Goal: Participate in discussion: Engage in conversation with other users on a specific topic

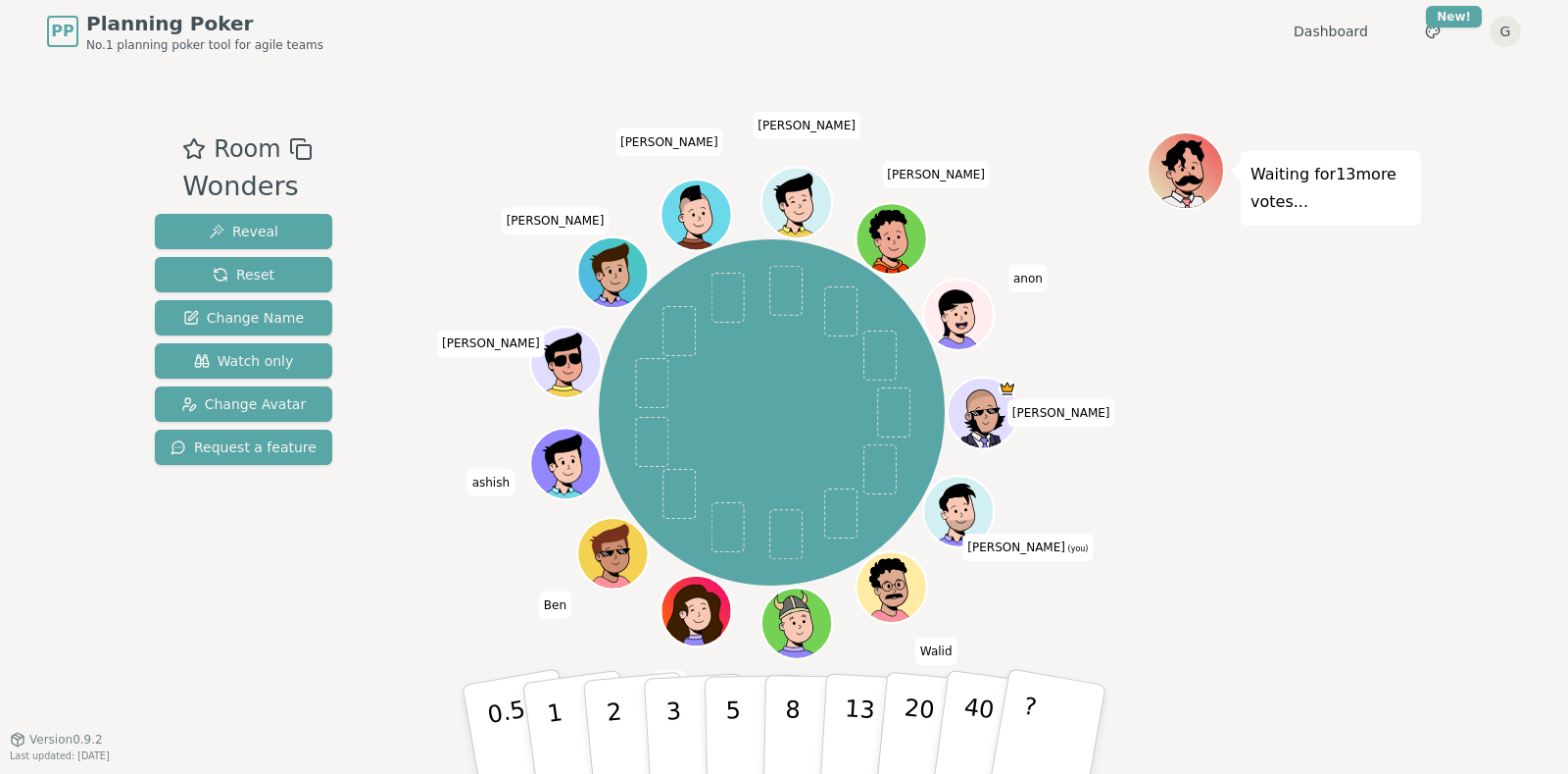
click at [1312, 462] on div "Waiting for 13 more votes..." at bounding box center [1284, 401] width 274 height 539
click at [473, 619] on div "[PERSON_NAME] (you) [PERSON_NAME] [PERSON_NAME] [PERSON_NAME] [PERSON_NAME] [PE…" at bounding box center [772, 413] width 750 height 492
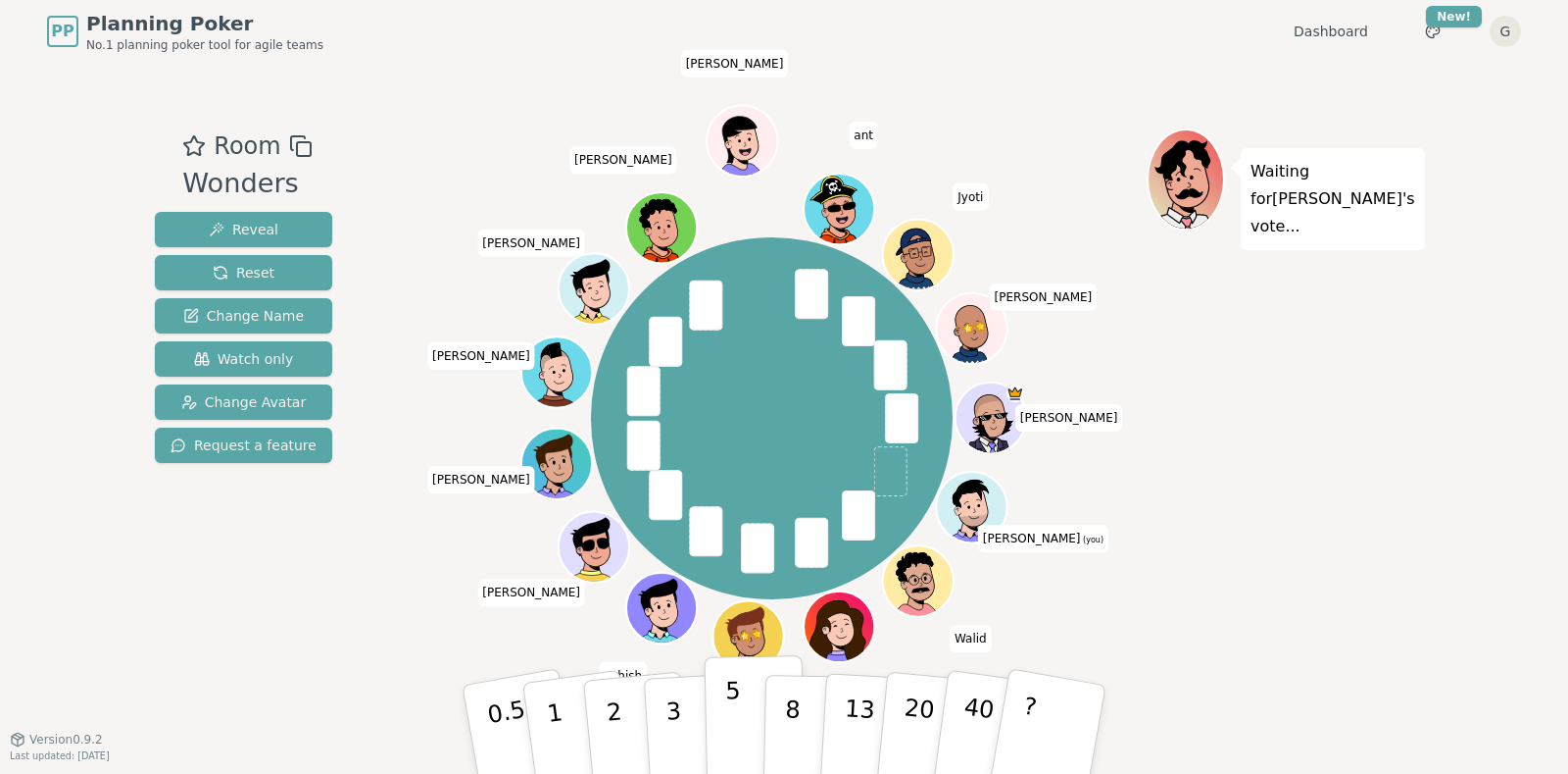
click at [731, 725] on p "5" at bounding box center [733, 729] width 17 height 105
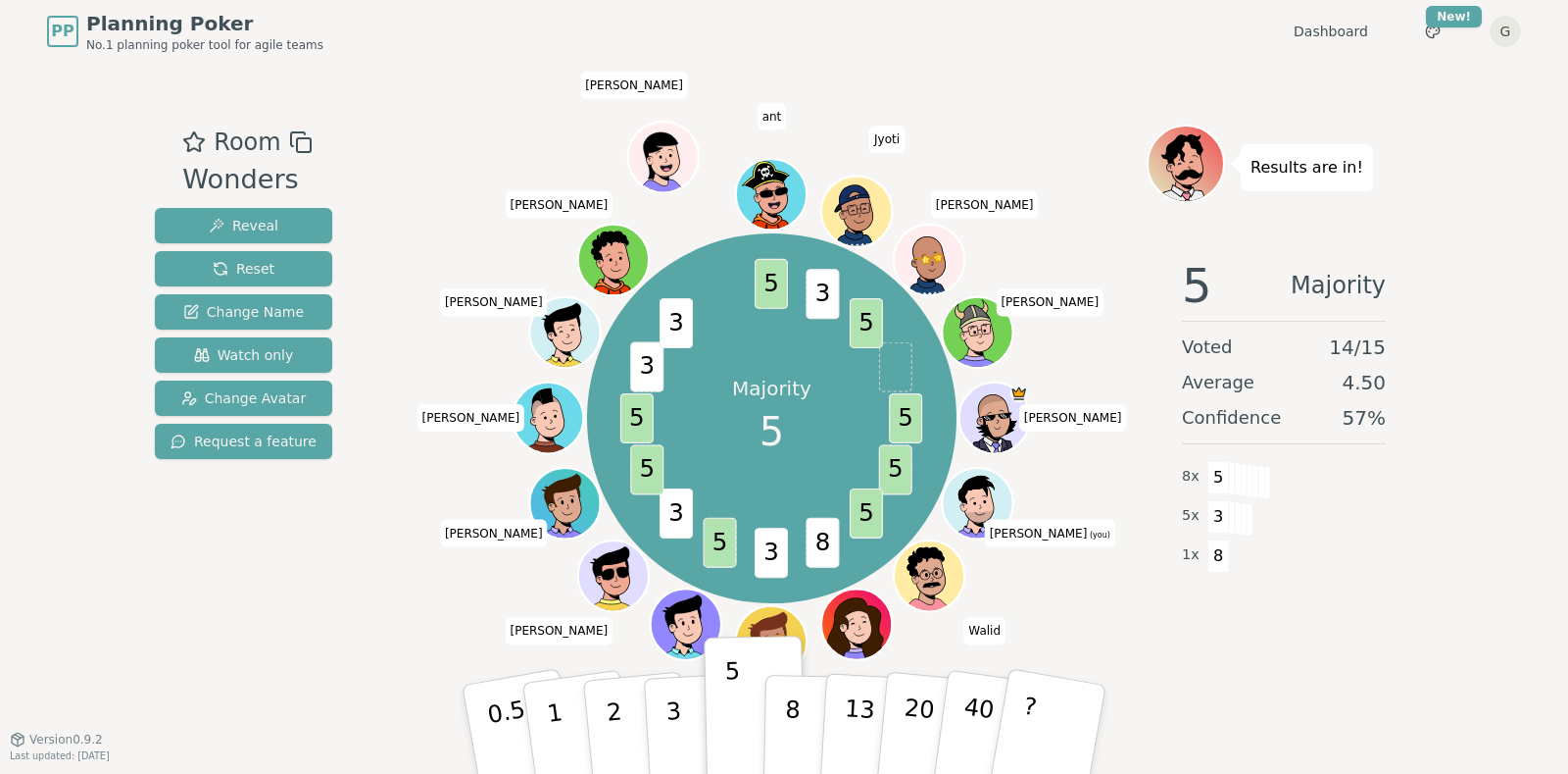
click at [1224, 616] on div "5 Majority Voted 14 / 15 Average 4.50 Confidence 57 % 8 x 5 5 x 3 1 x 8" at bounding box center [1284, 438] width 274 height 392
click at [450, 310] on div "Majority 5 5 5 5 8 5 3 5 5 3 5 5 3 3 5 3 5 [PERSON_NAME] (you) [PERSON_NAME] [P…" at bounding box center [772, 418] width 750 height 515
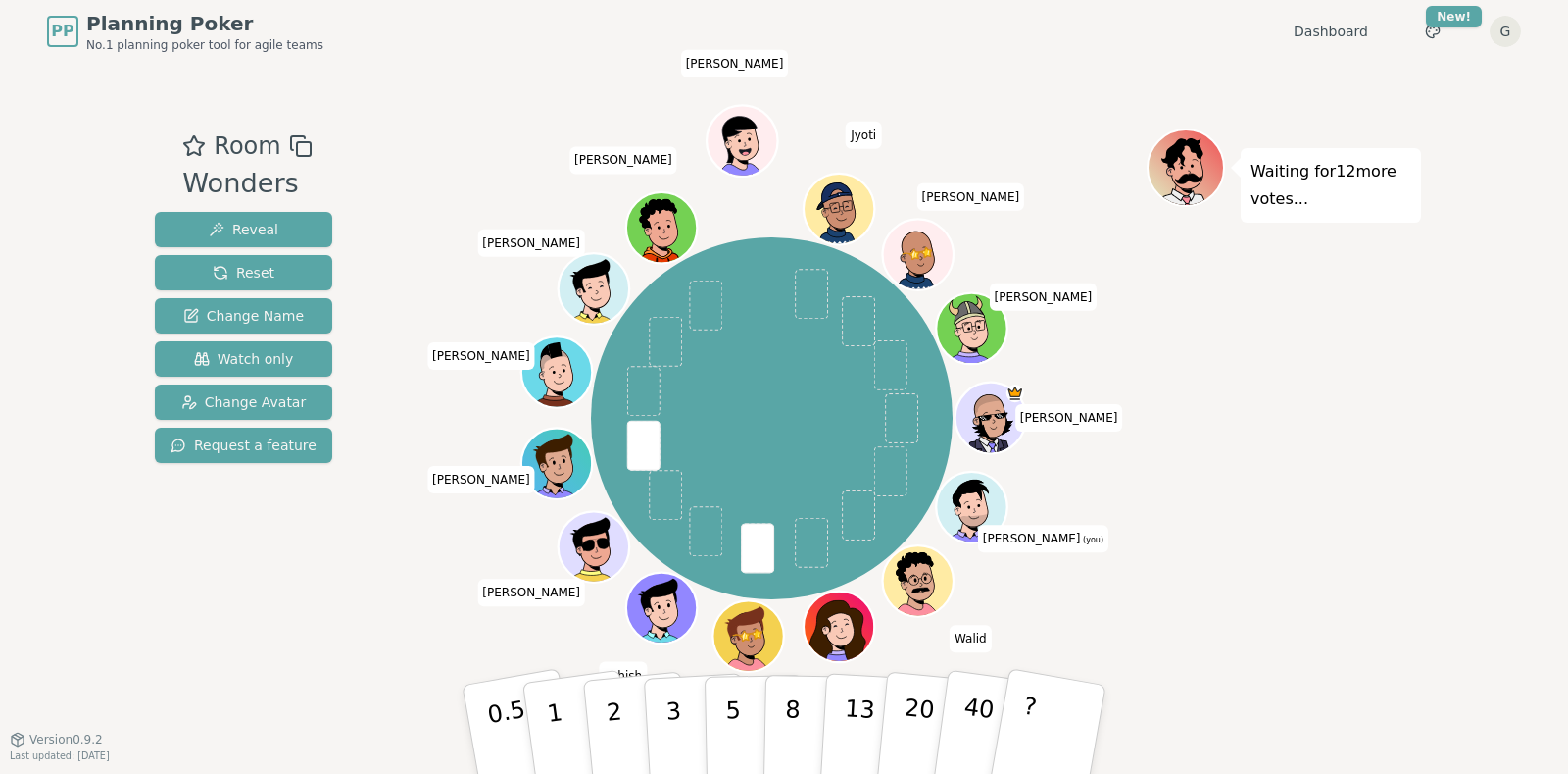
click at [471, 155] on div at bounding box center [772, 145] width 750 height 35
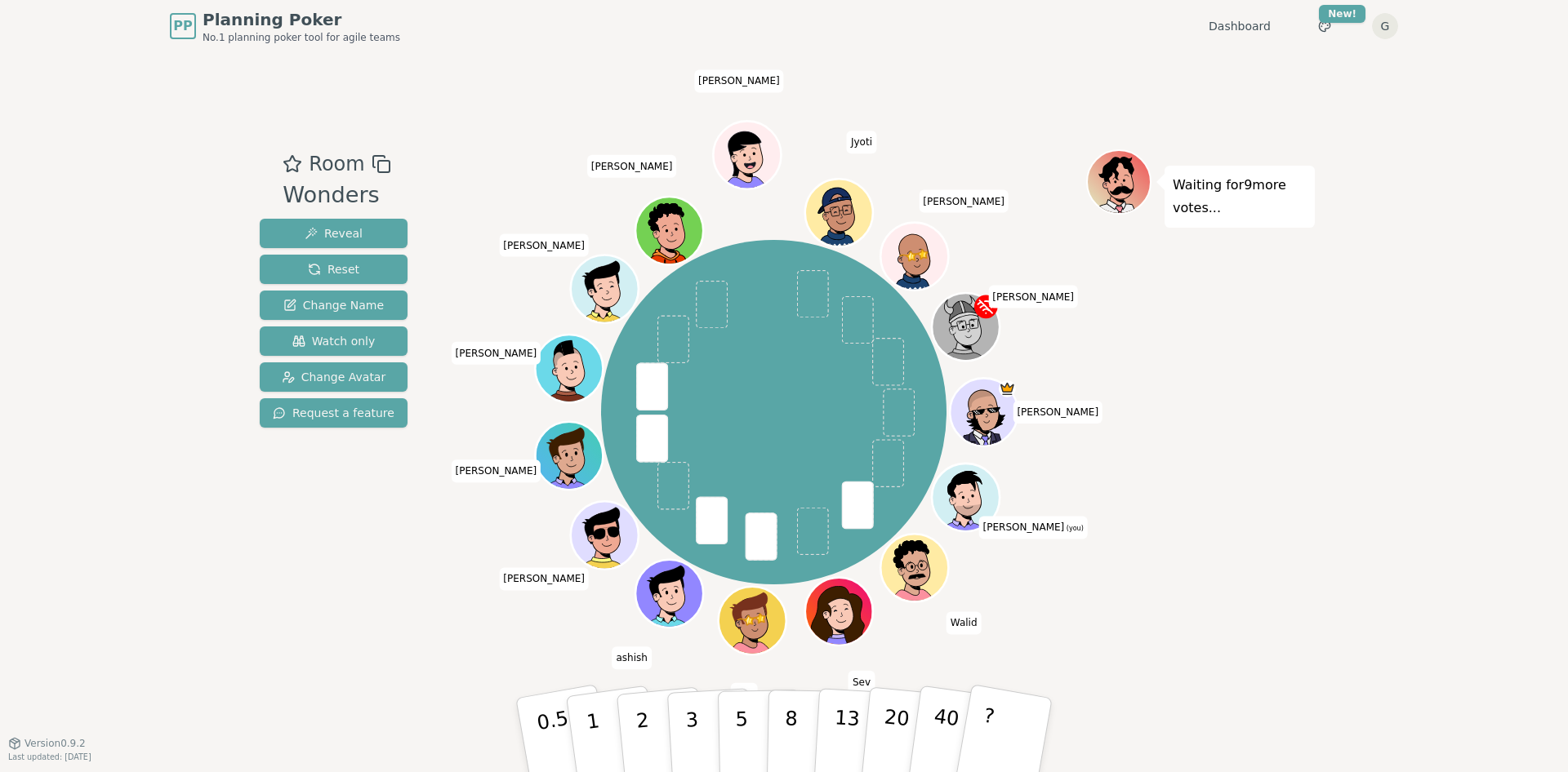
click at [1306, 232] on div "PP Planning Poker No.1 planning poker tool for agile teams Dashboard Toggle the…" at bounding box center [784, 386] width 1568 height 772
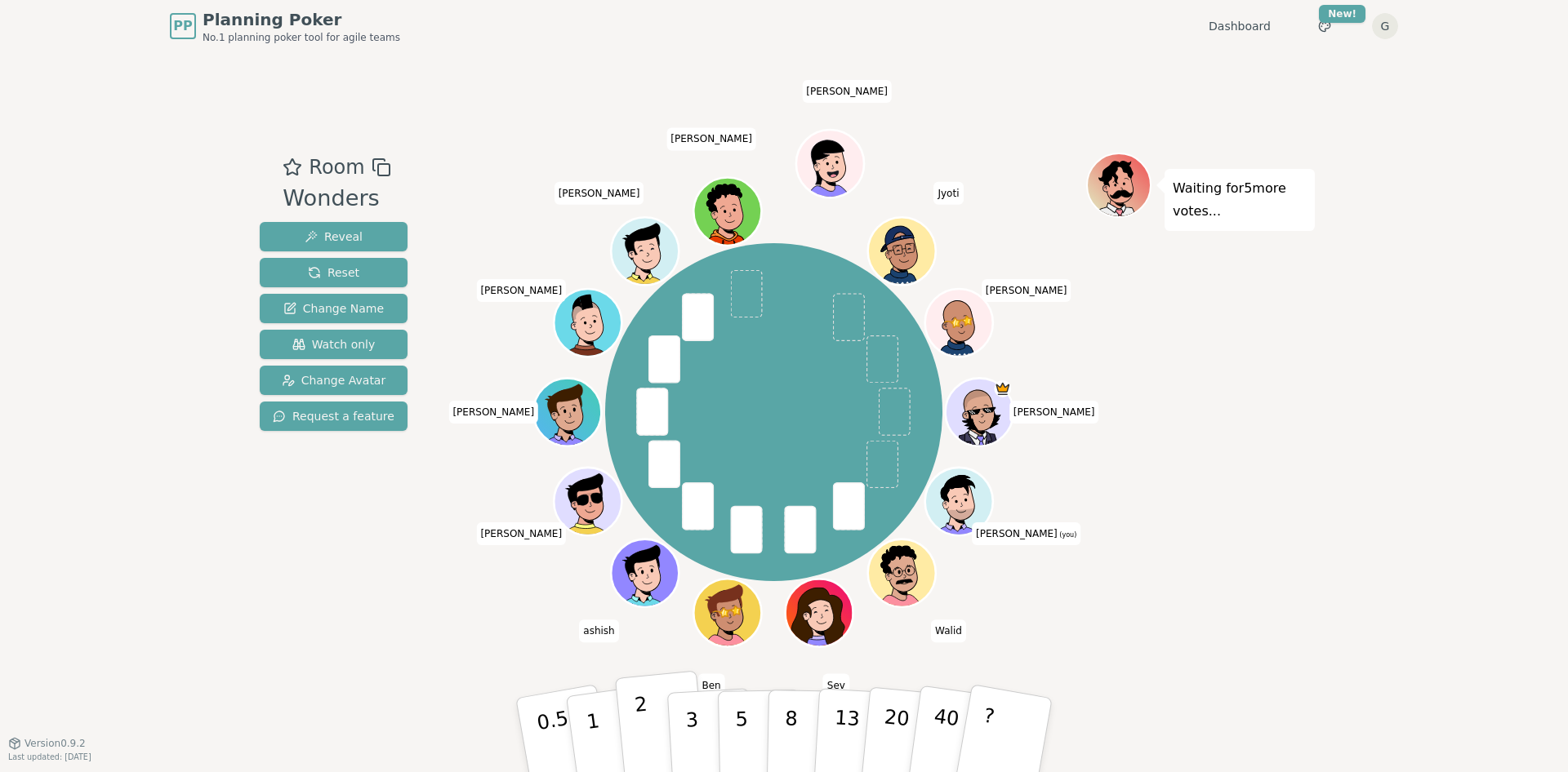
click at [639, 644] on p "2" at bounding box center [645, 737] width 22 height 89
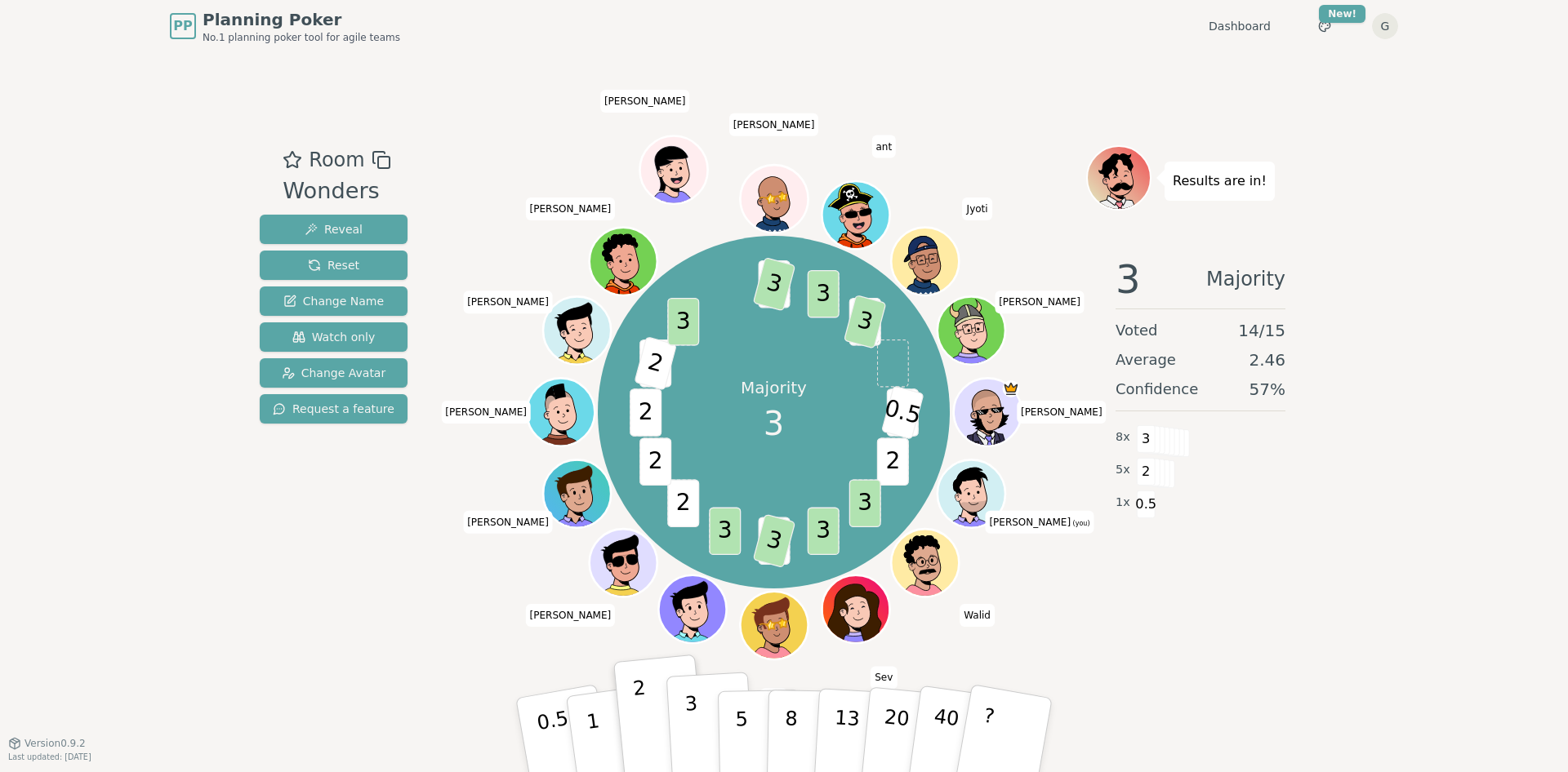
click at [694, 644] on p "3" at bounding box center [694, 736] width 18 height 89
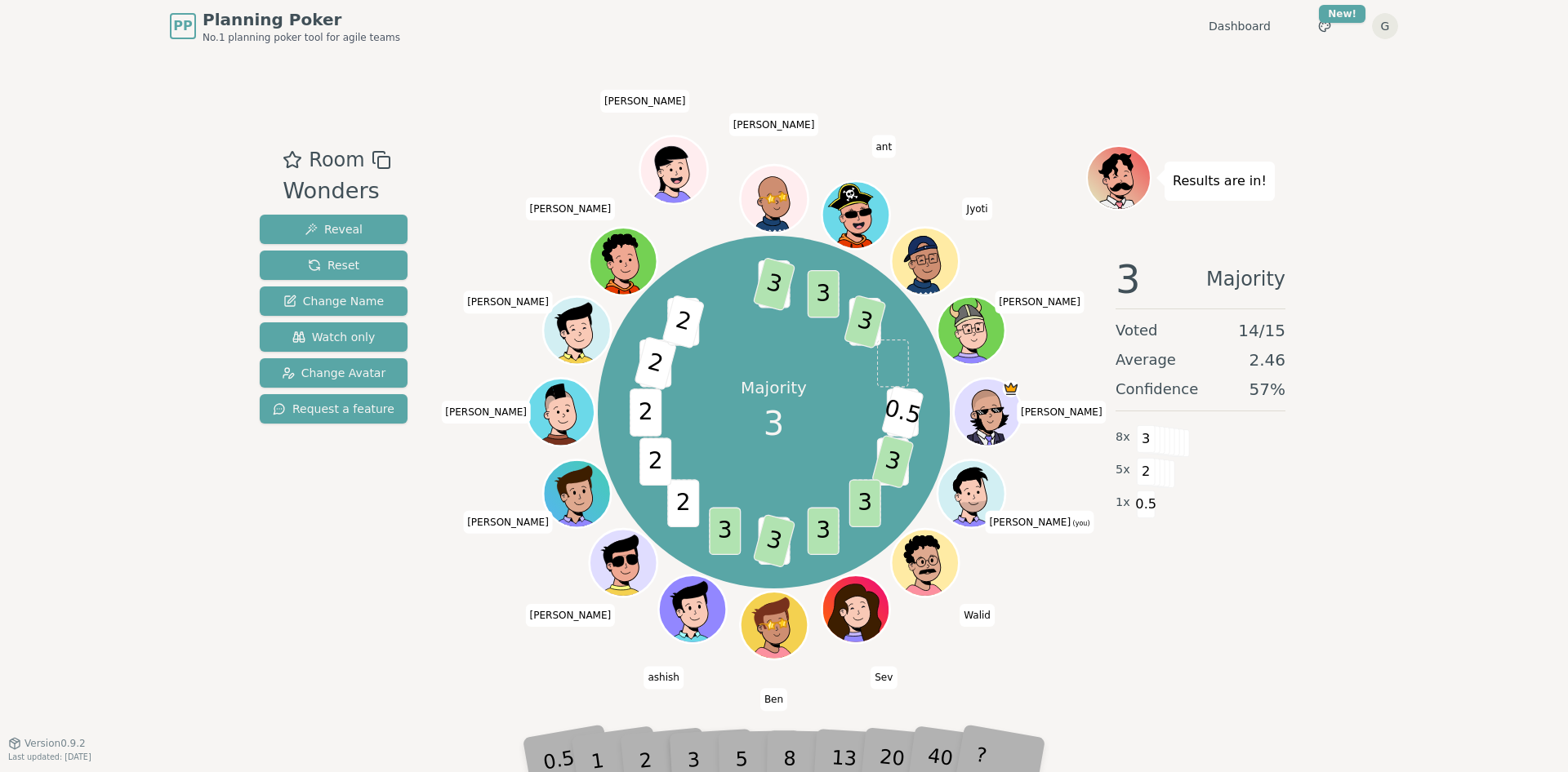
click at [387, 644] on div "Room Wonders Reveal Reset Change Name Watch only Change Avatar Request a feature" at bounding box center [333, 397] width 161 height 504
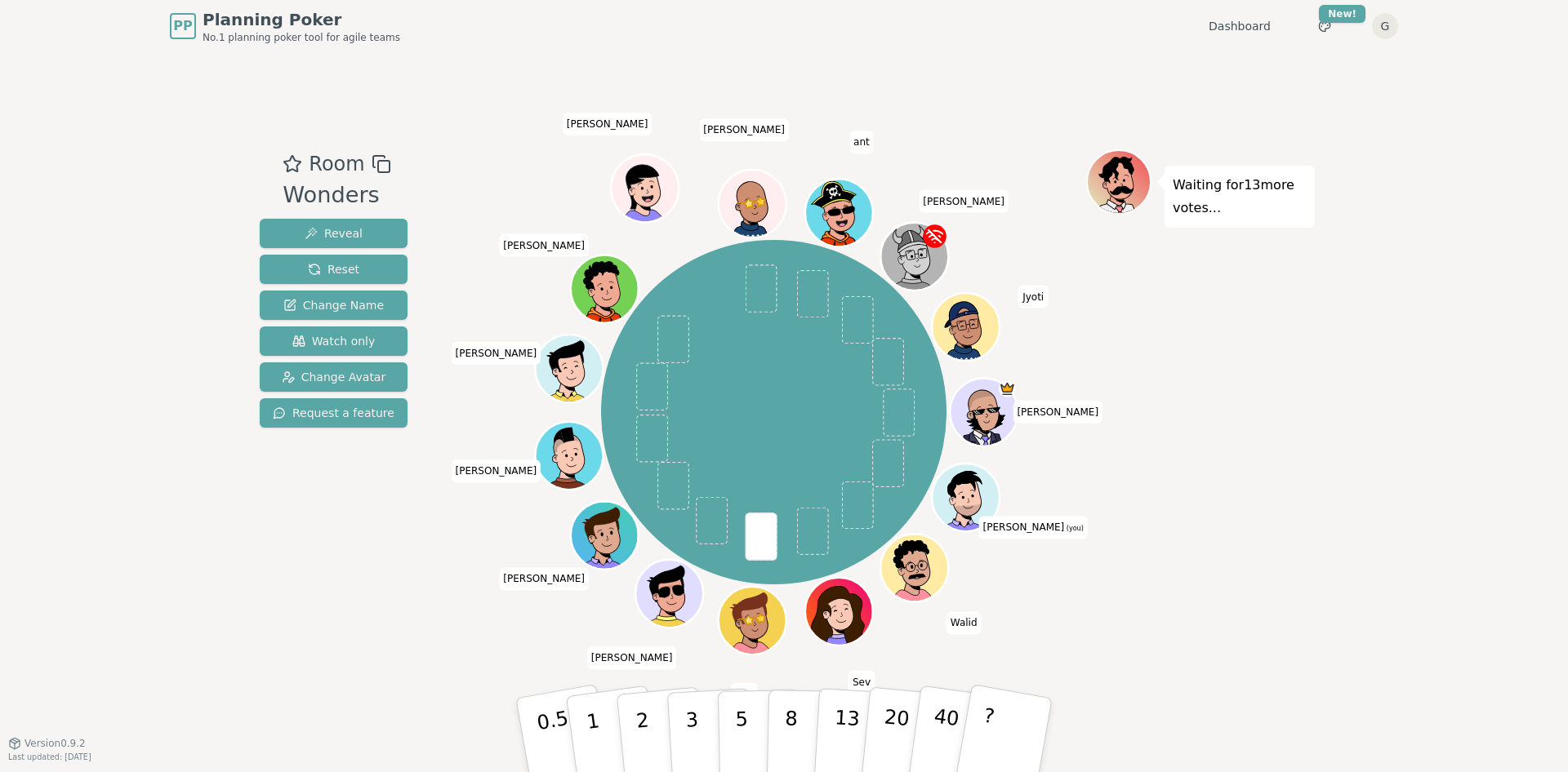
click at [1053, 88] on div "Room Wonders Reveal Reset Change Name Watch only Change Avatar Request a featur…" at bounding box center [783, 398] width 1062 height 691
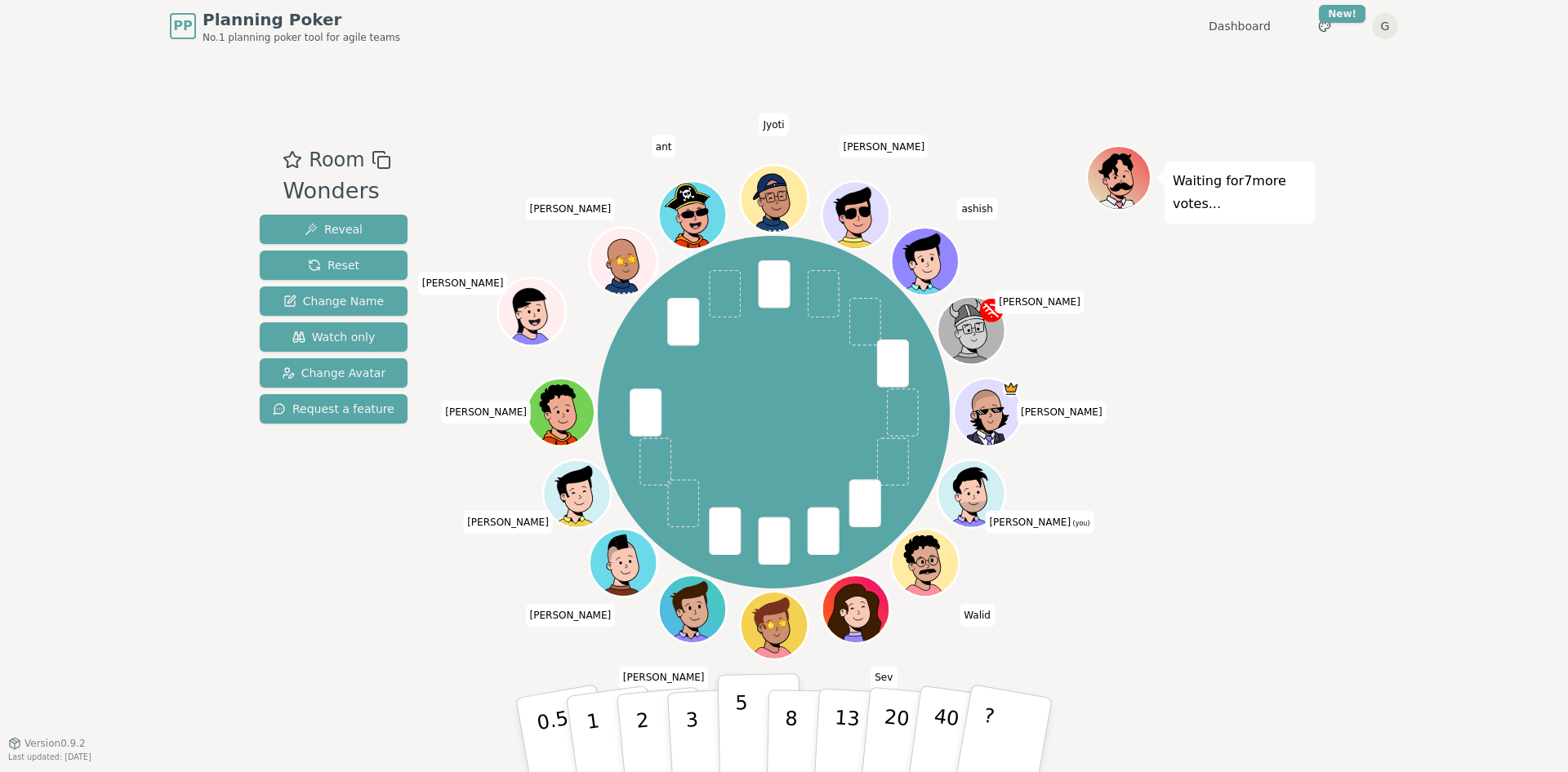
click at [728, 644] on button "5" at bounding box center [759, 736] width 84 height 124
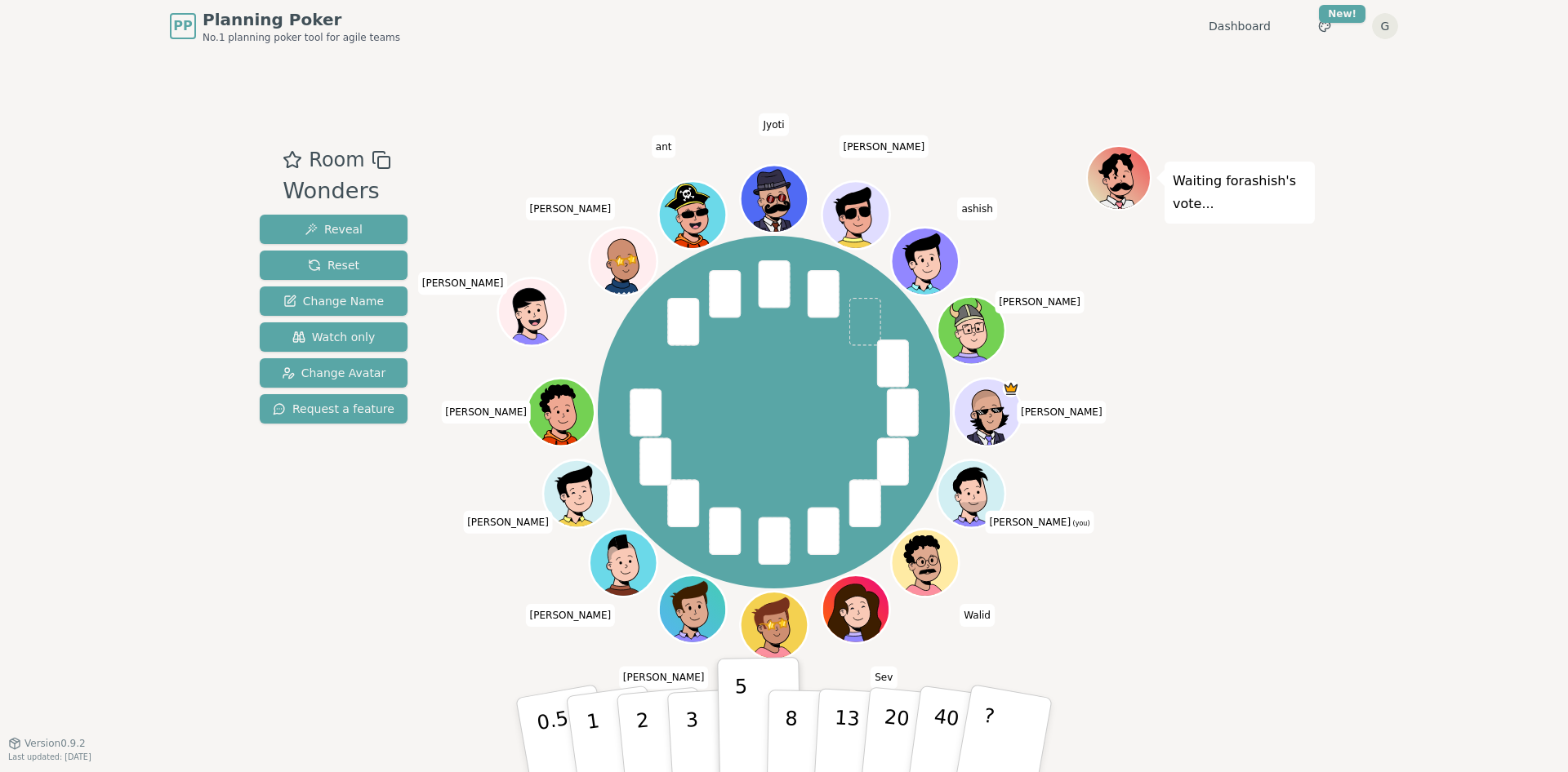
click at [1188, 295] on div "Waiting for [PERSON_NAME] 's vote..." at bounding box center [1201, 397] width 229 height 504
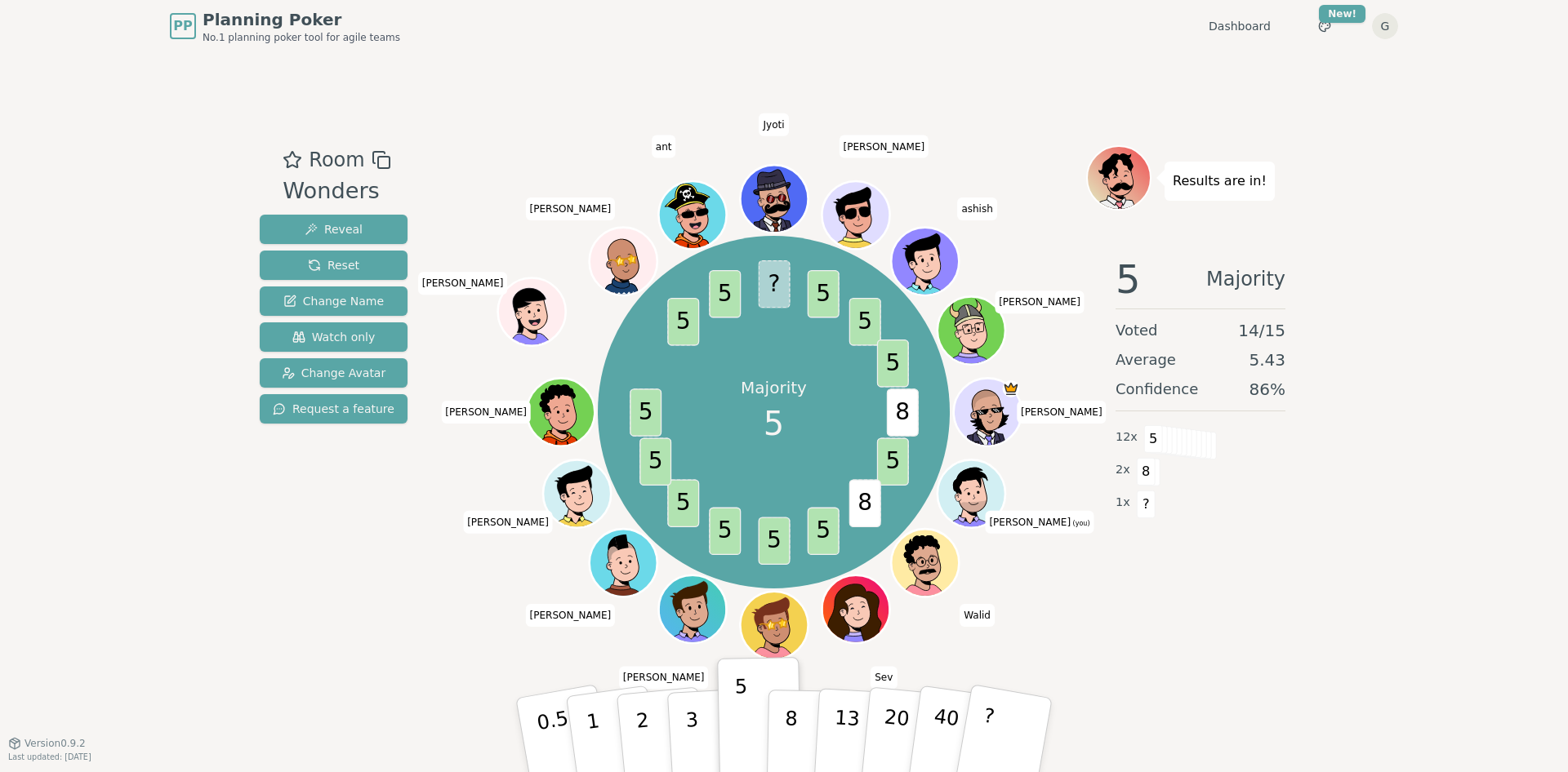
click at [1188, 295] on div "5 Majority" at bounding box center [1200, 278] width 170 height 39
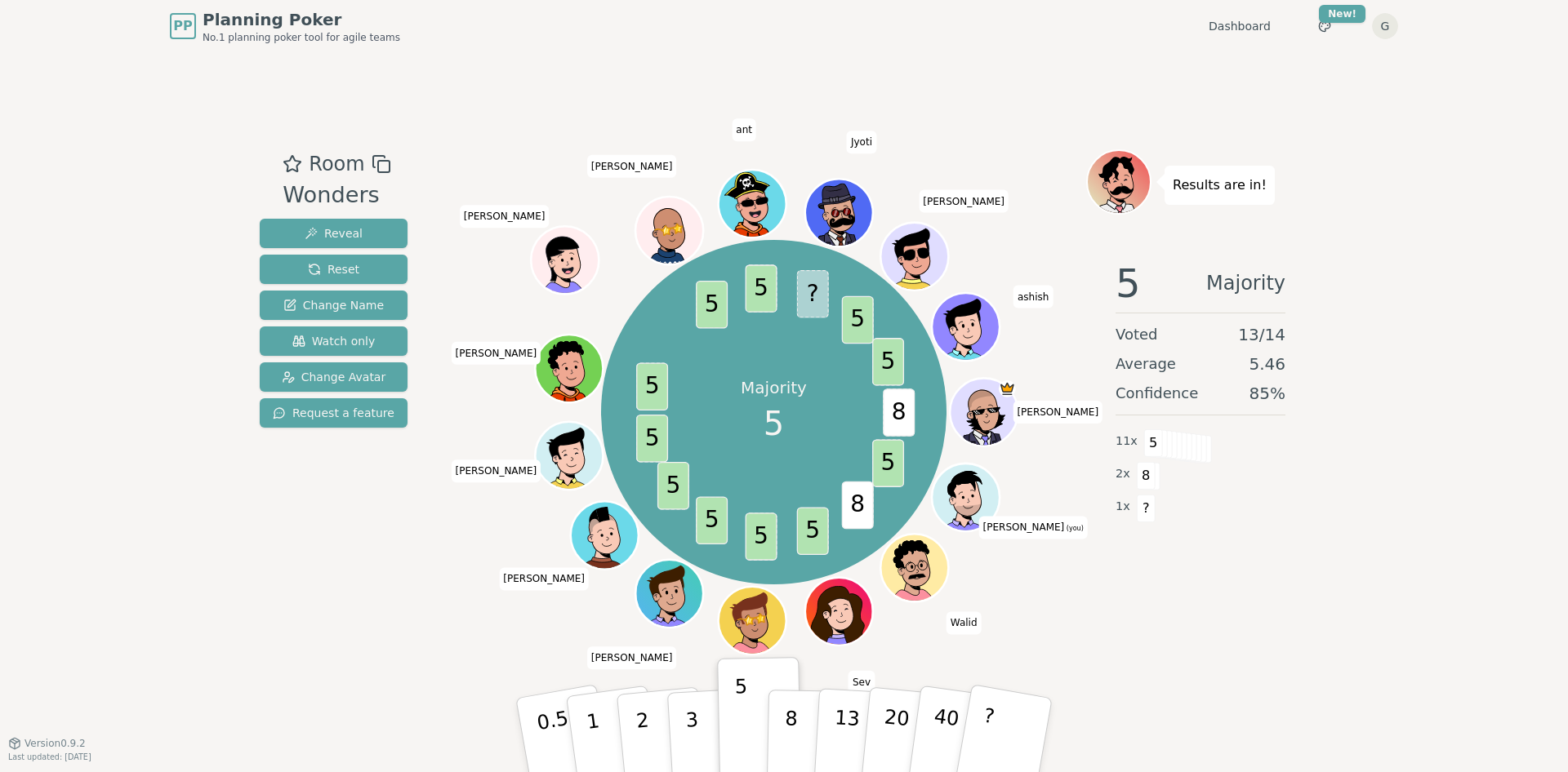
click at [899, 70] on div "Room Wonders Reveal Reset Change Name Watch only Change Avatar Request a featur…" at bounding box center [783, 398] width 1062 height 691
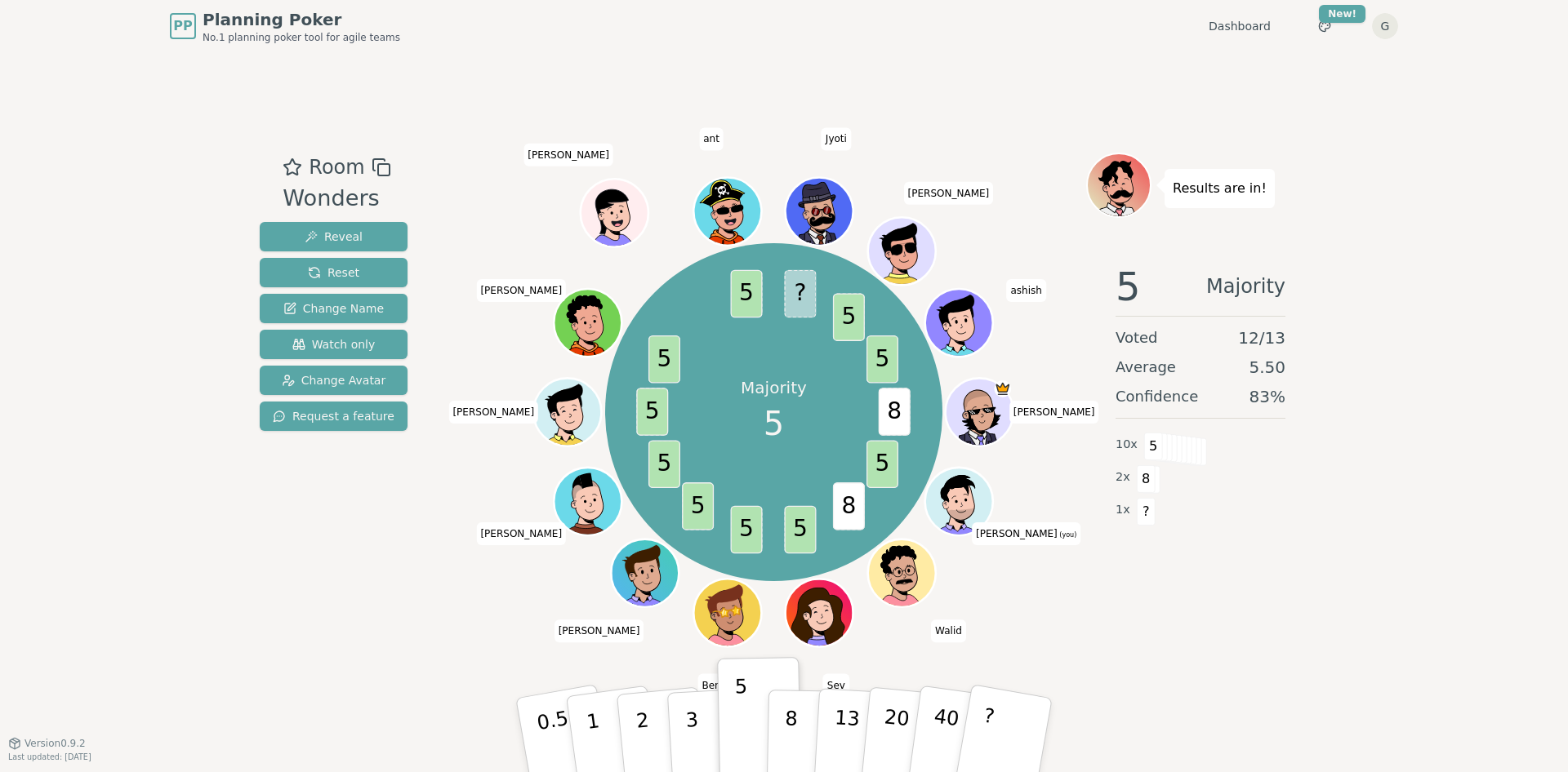
click at [1164, 74] on div "Room Wonders Reveal Reset Change Name Watch only Change Avatar Request a featur…" at bounding box center [783, 398] width 1062 height 691
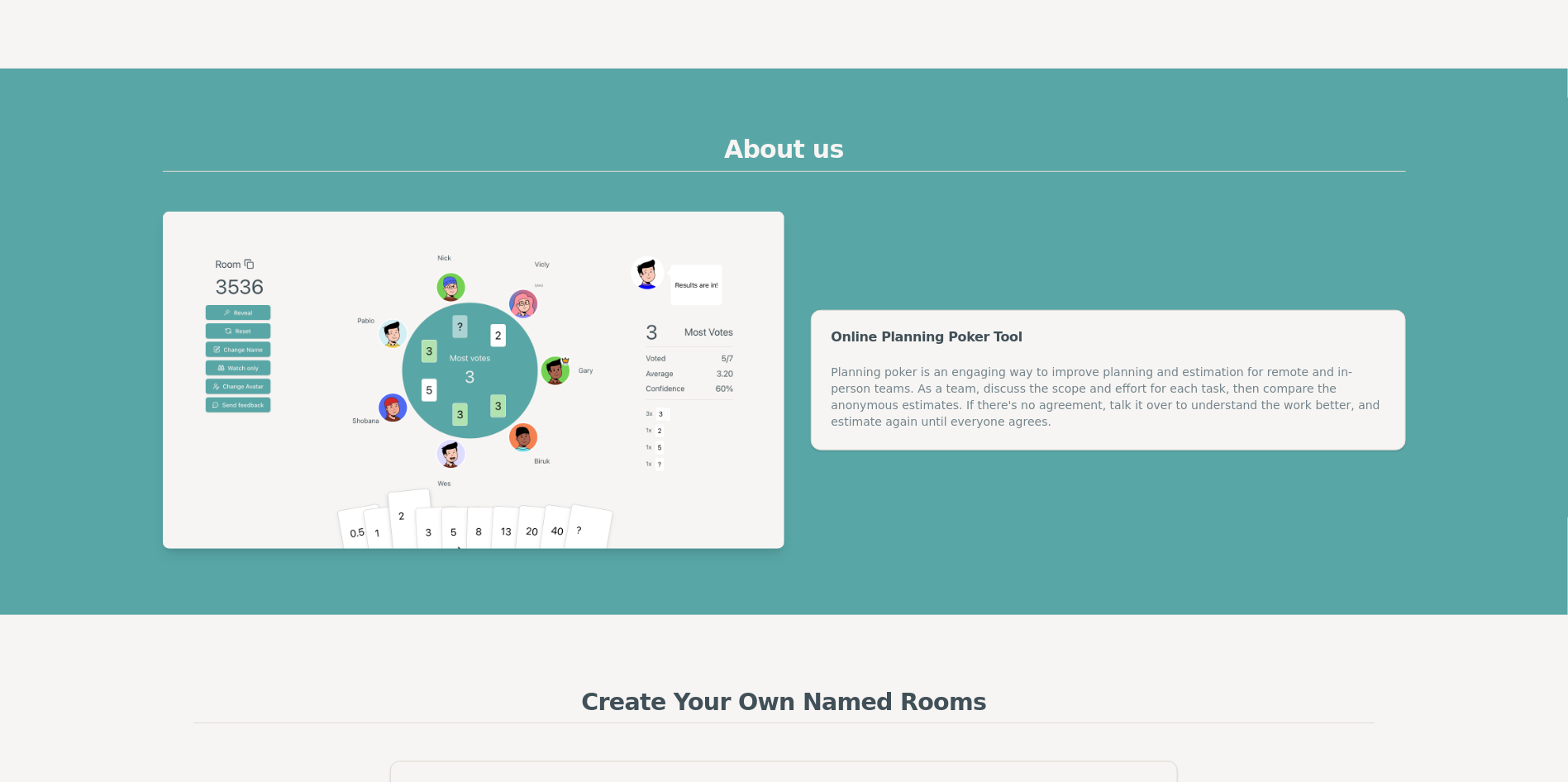
scroll to position [534, 0]
click at [697, 339] on img at bounding box center [473, 379] width 622 height 337
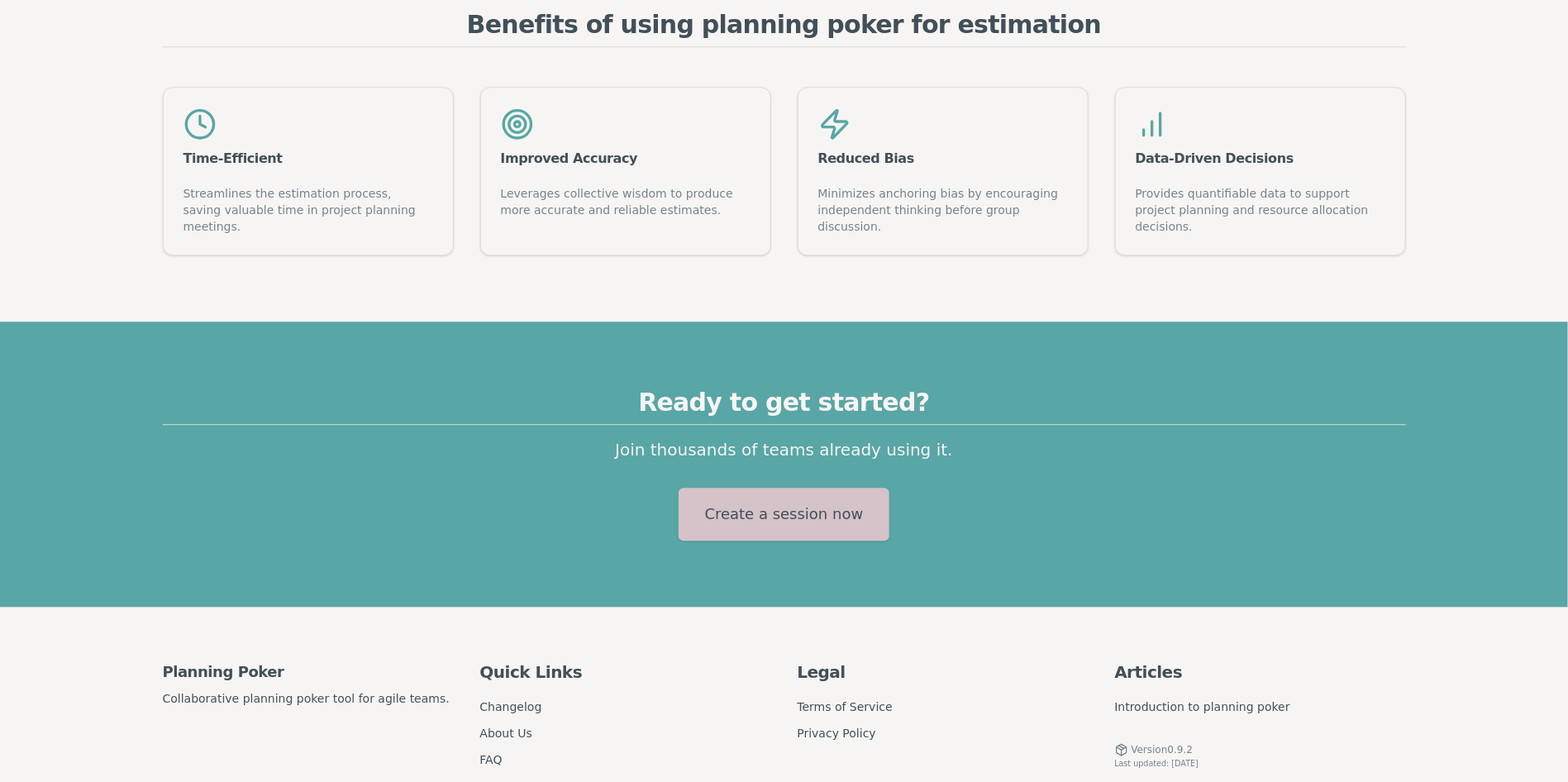
scroll to position [2146, 0]
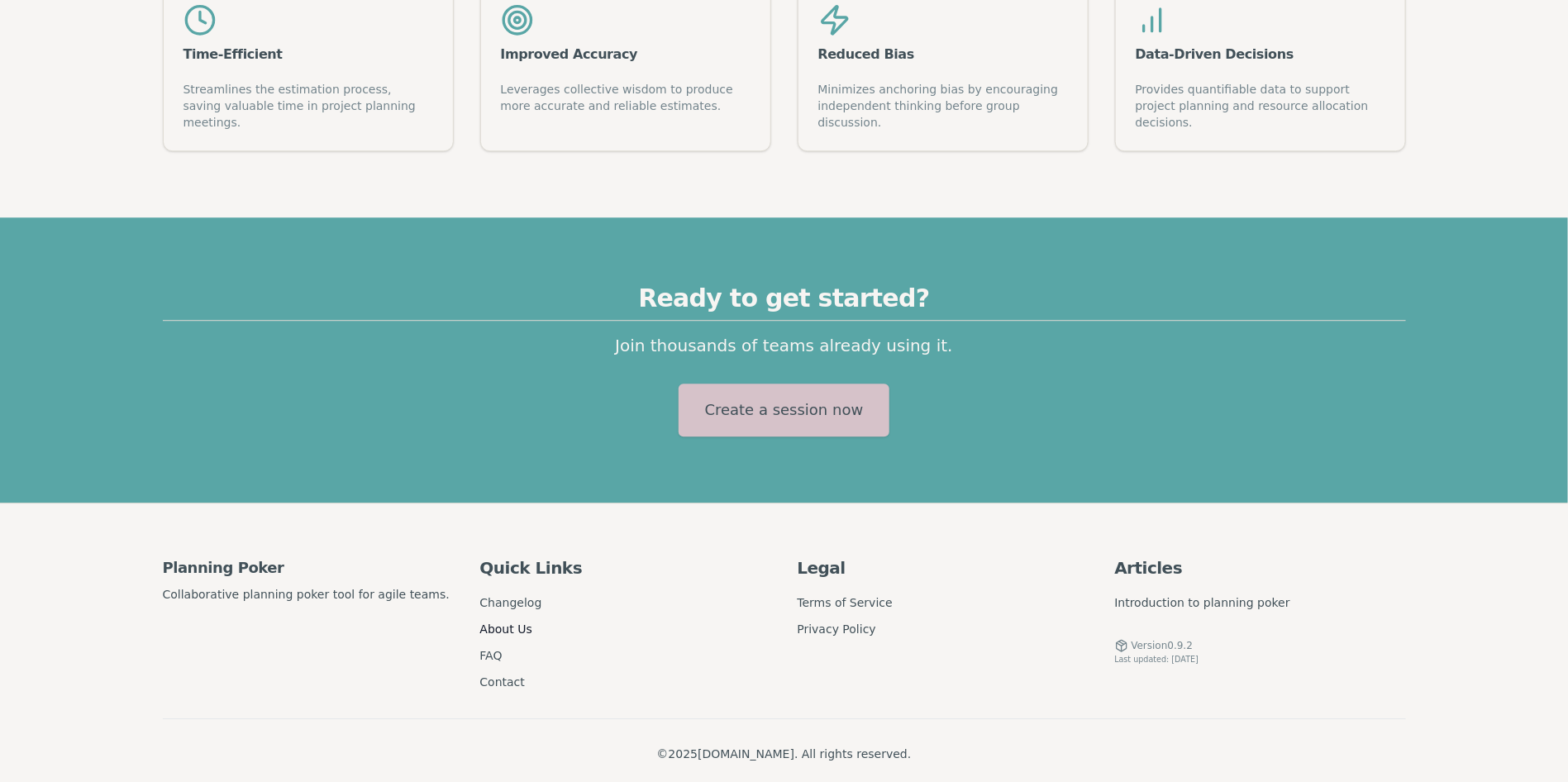
click at [524, 623] on link "About Us" at bounding box center [507, 629] width 52 height 13
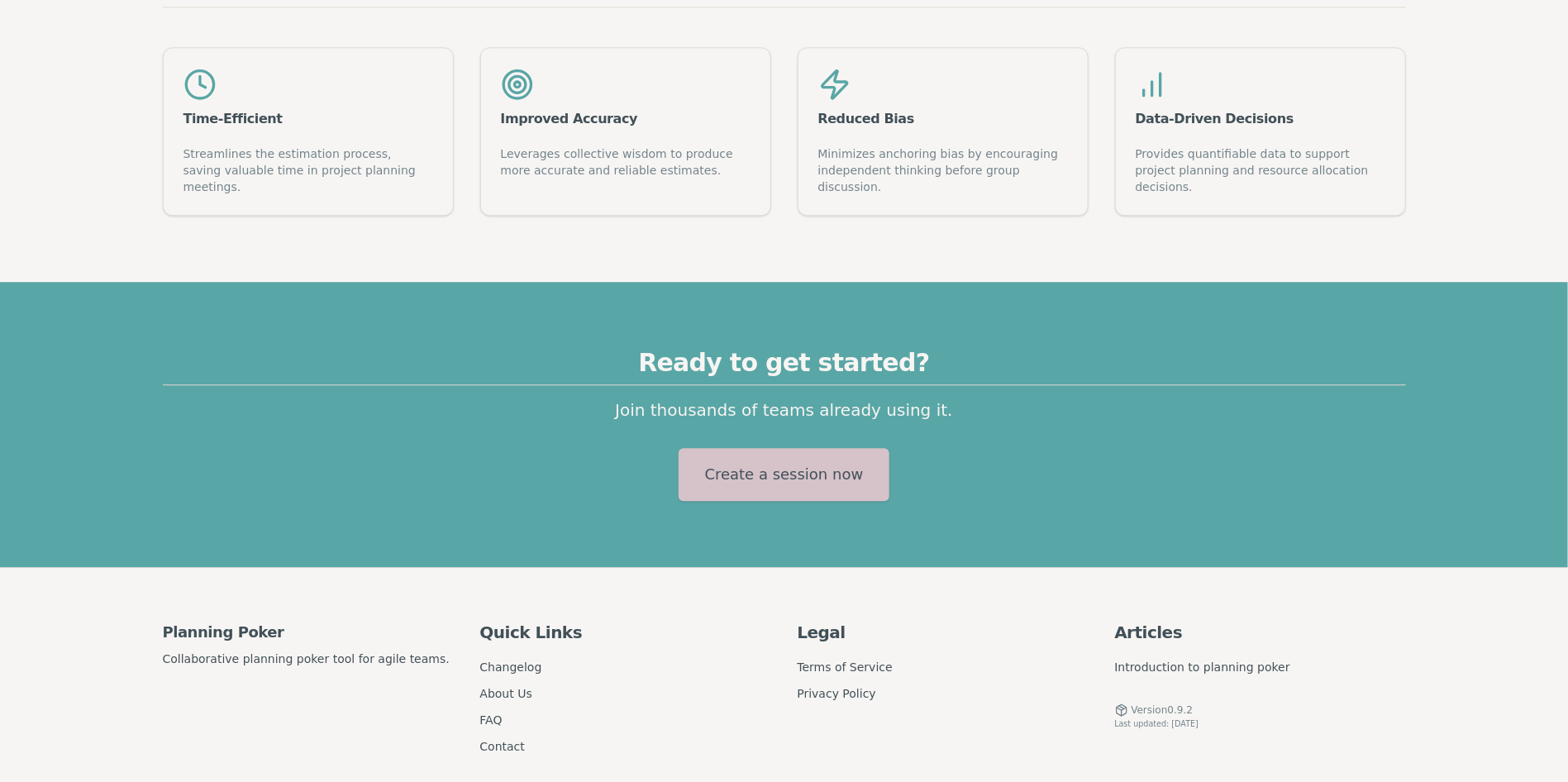
scroll to position [2146, 0]
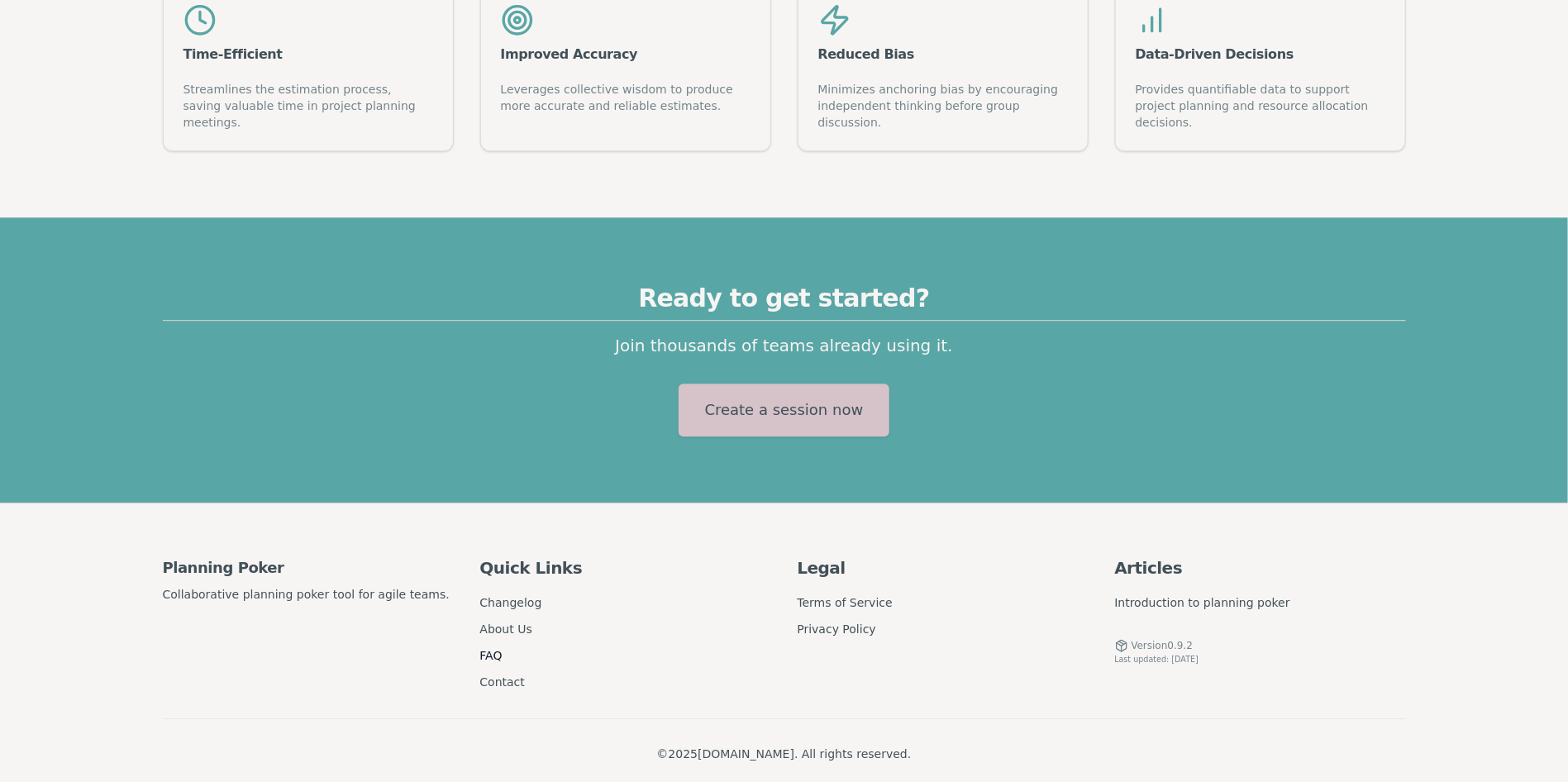
click at [492, 649] on link "FAQ" at bounding box center [492, 656] width 23 height 13
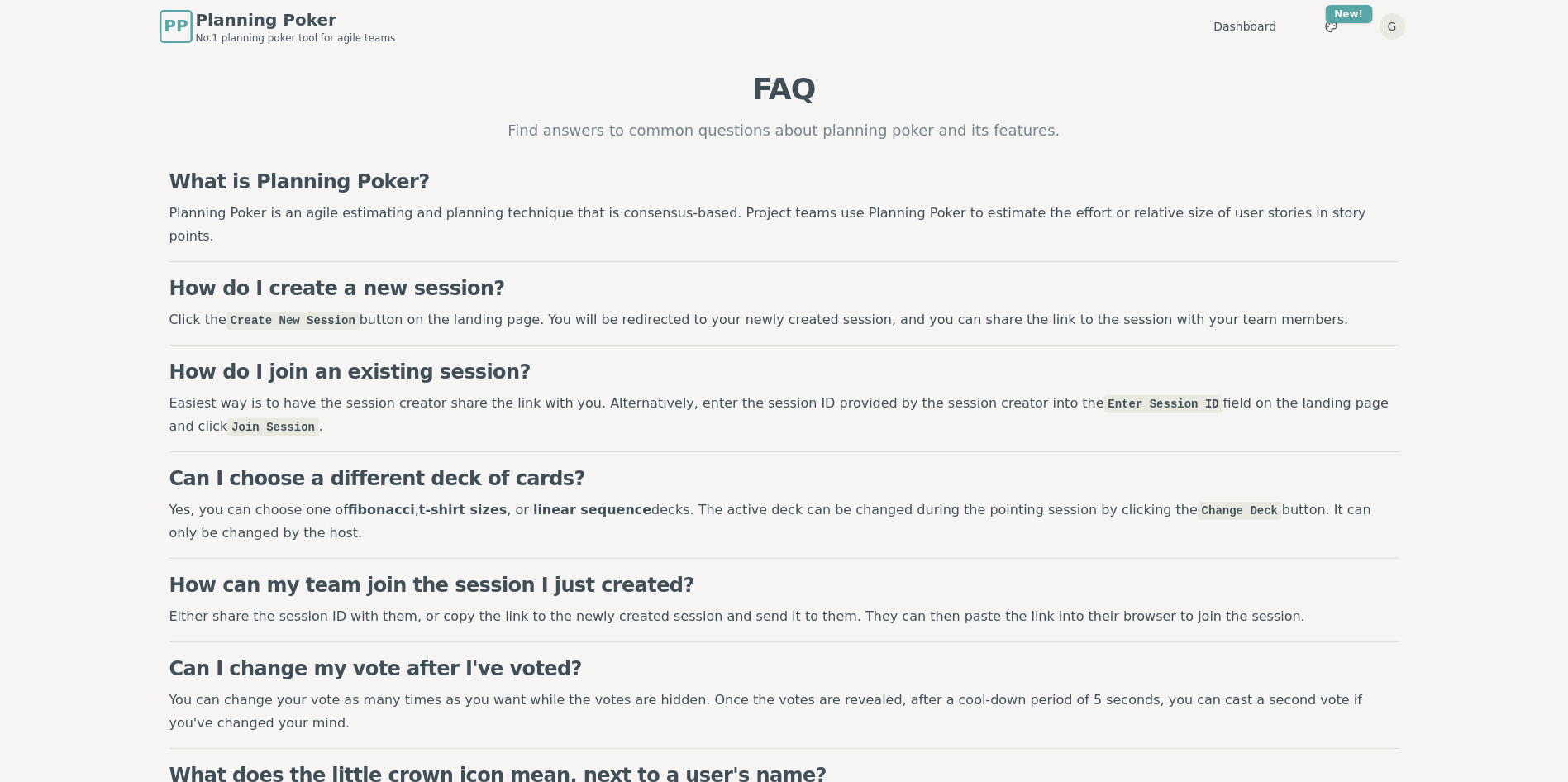
click at [188, 28] on div "PP" at bounding box center [175, 26] width 33 height 33
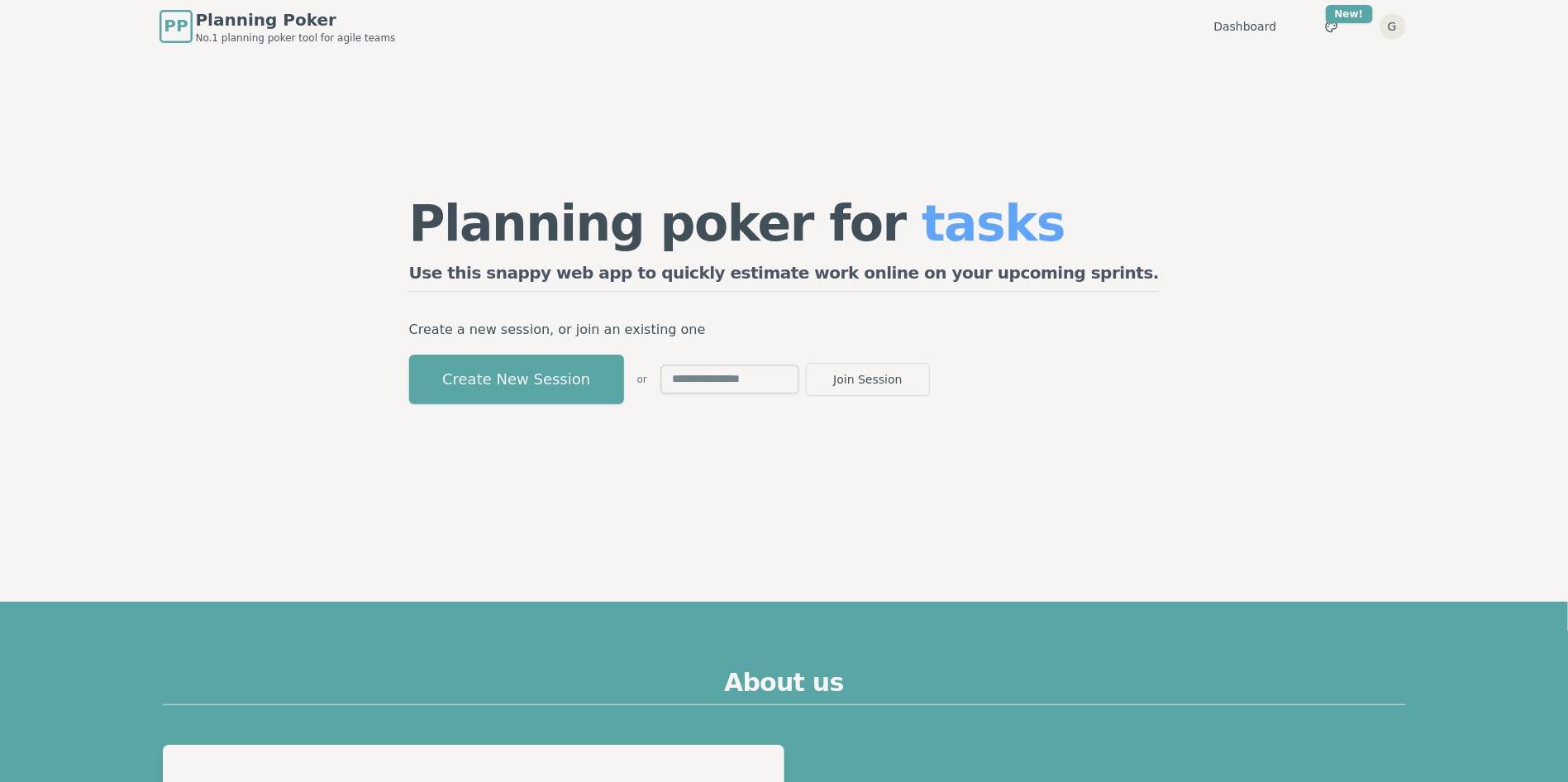
click at [177, 31] on span "PP" at bounding box center [175, 27] width 24 height 25
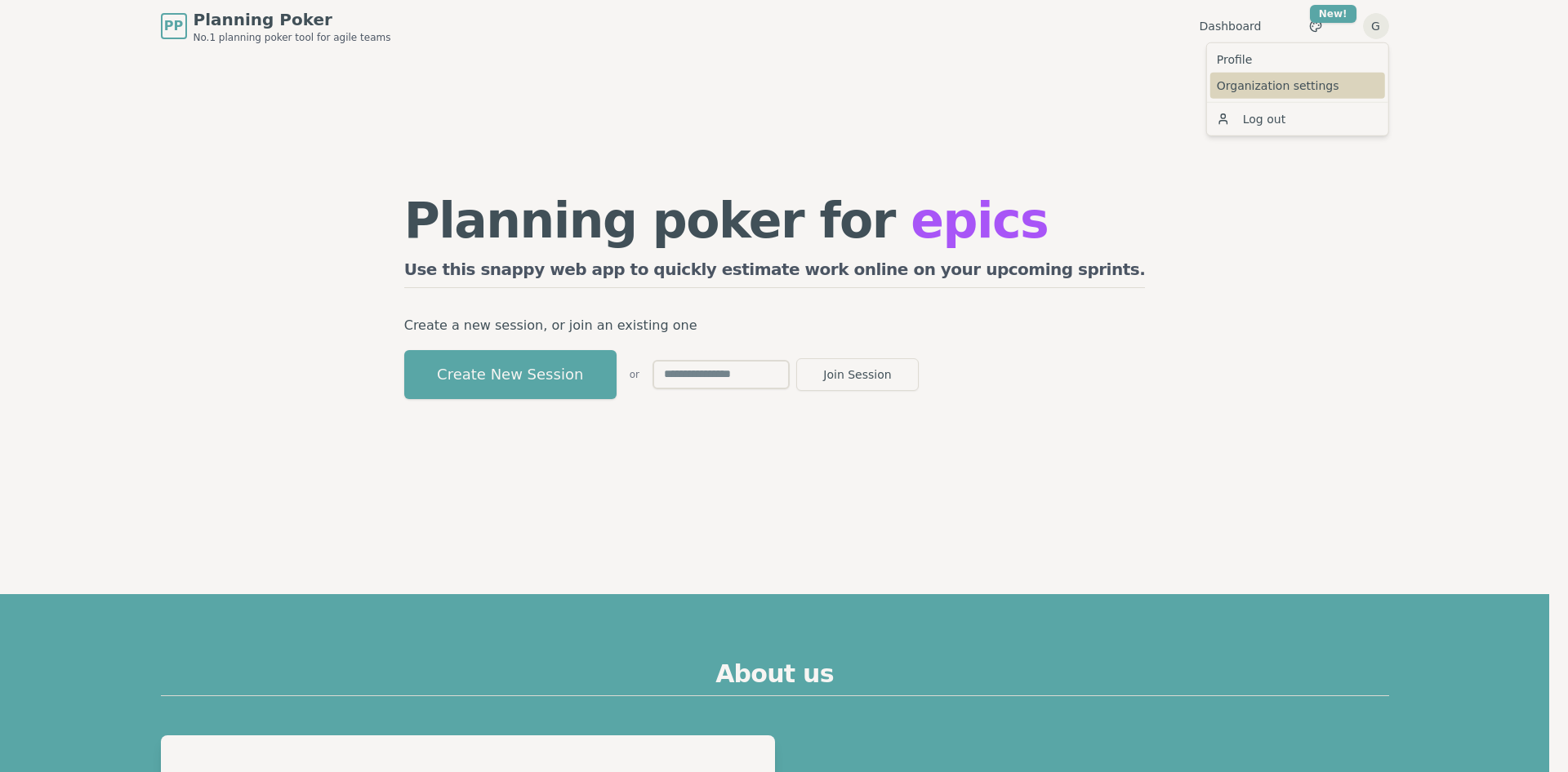
click at [1314, 83] on link "Organization settings" at bounding box center [1297, 86] width 175 height 27
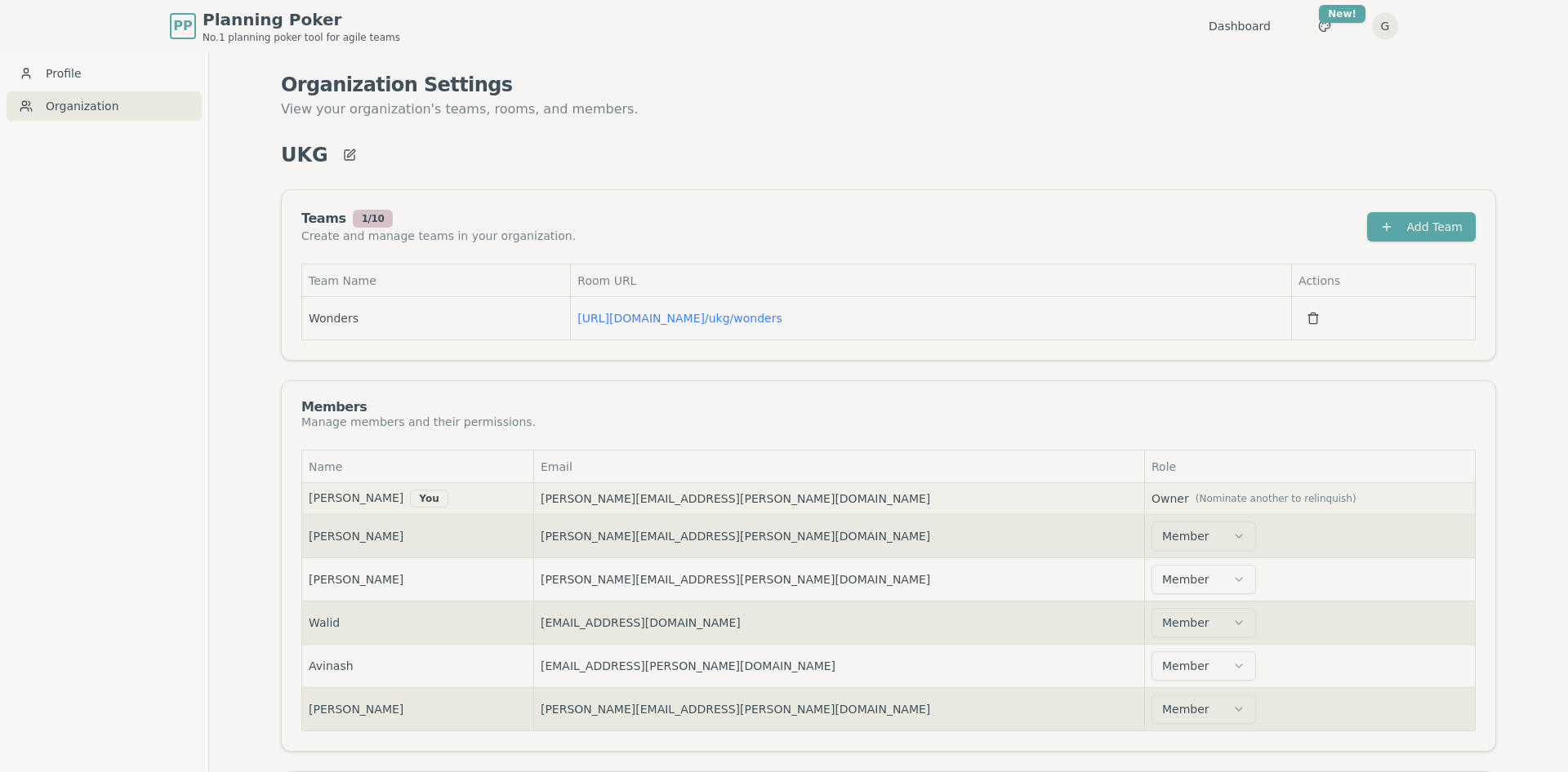
click at [1382, 20] on html "PP Planning Poker No.1 planning poker tool for agile teams Dashboard Toggle the…" at bounding box center [784, 451] width 1568 height 904
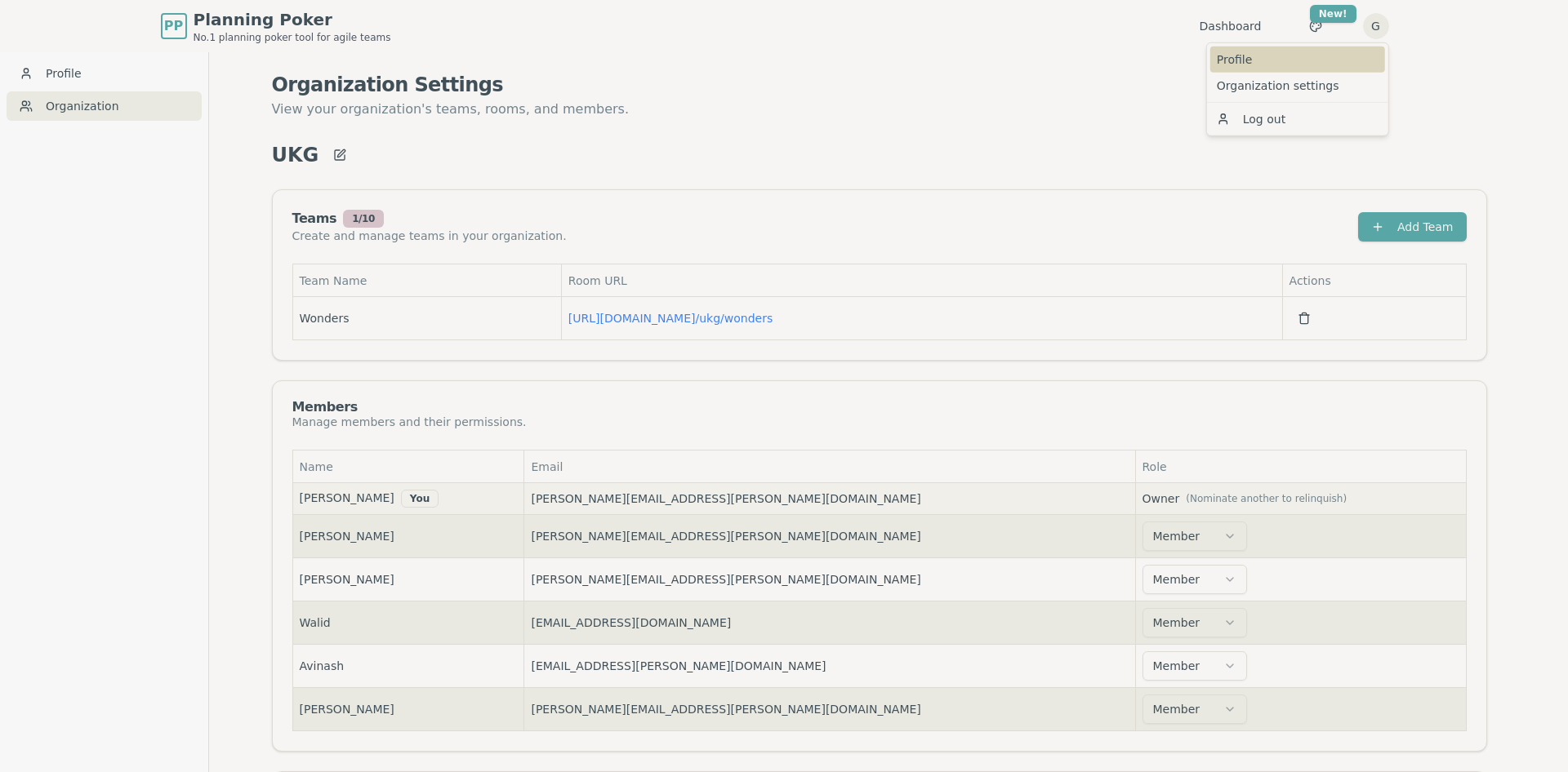
click at [1335, 60] on link "Profile" at bounding box center [1297, 60] width 175 height 27
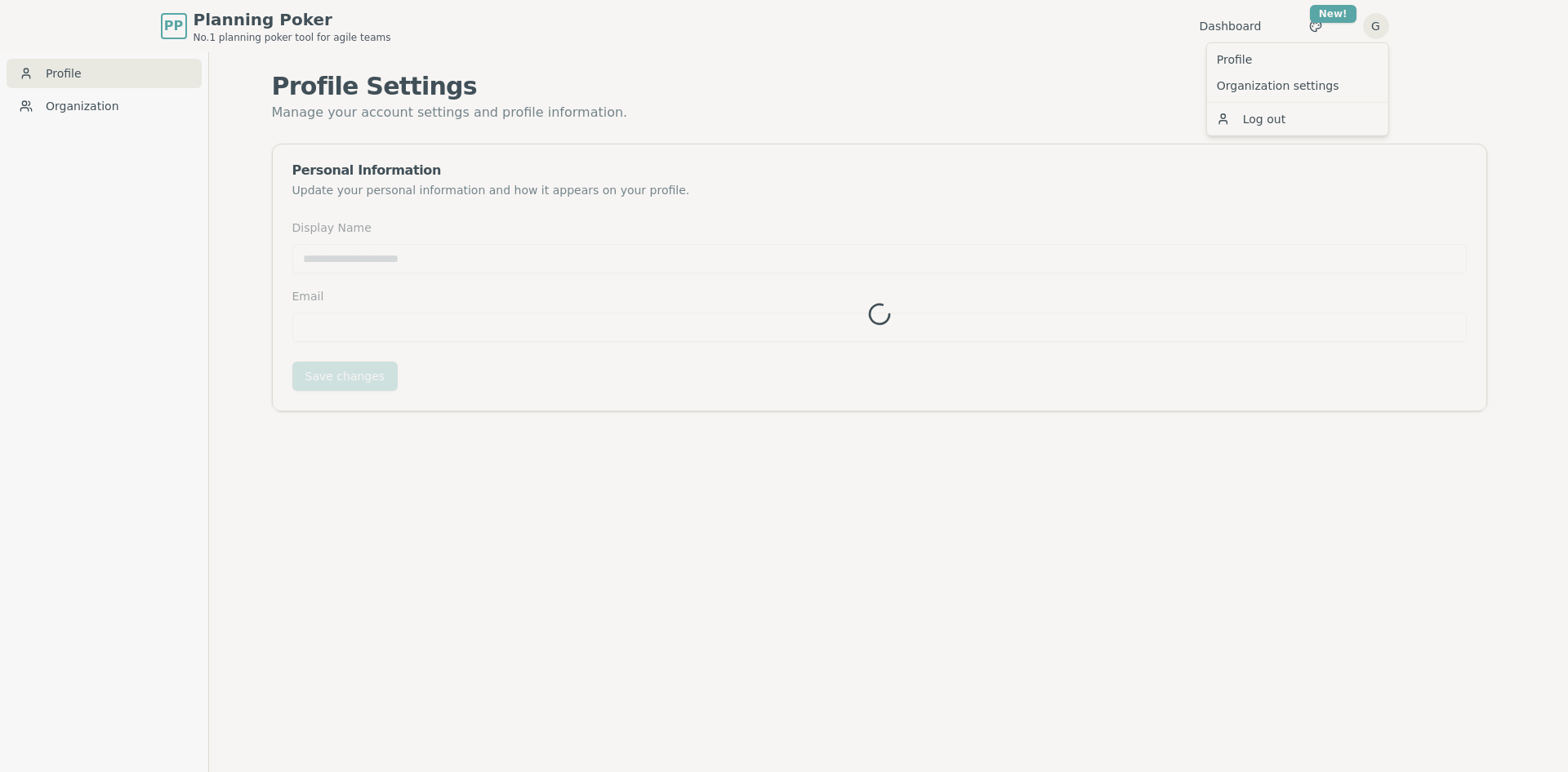
type input "*****"
type input "**********"
